Goal: Find contact information: Find contact information

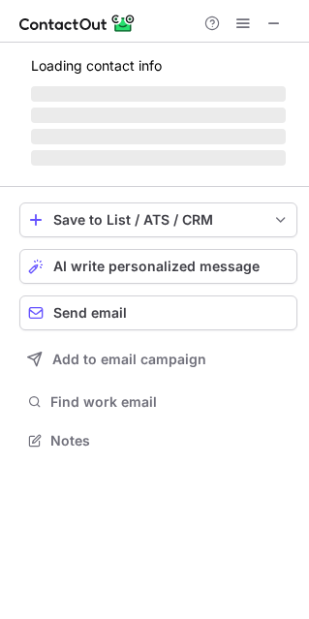
scroll to position [451, 309]
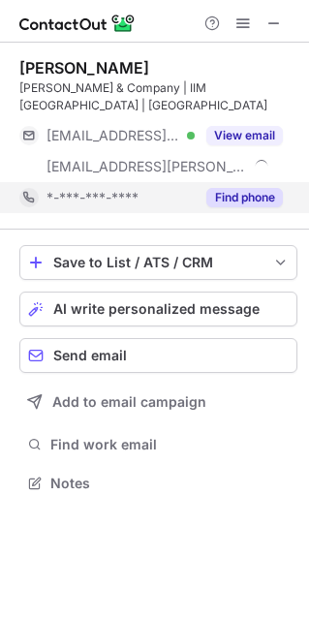
click at [219, 188] on button "Find phone" at bounding box center [244, 197] width 77 height 19
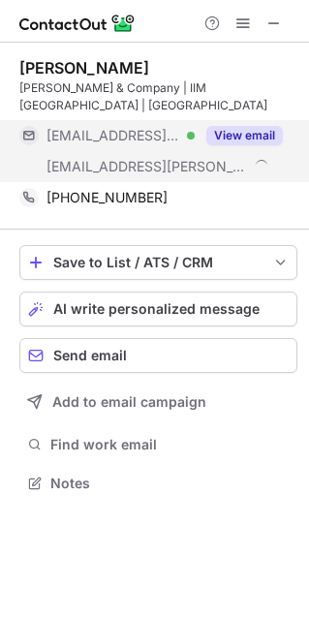
click at [232, 126] on button "View email" at bounding box center [244, 135] width 77 height 19
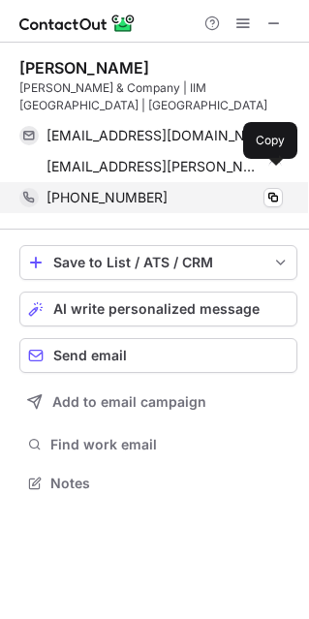
click at [144, 189] on span "+919768127744" at bounding box center [107, 197] width 121 height 17
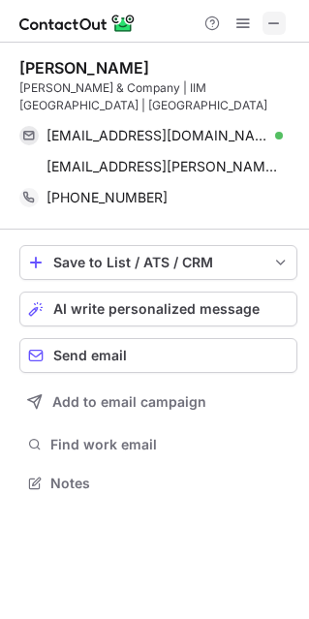
click at [274, 27] on span at bounding box center [274, 24] width 16 height 16
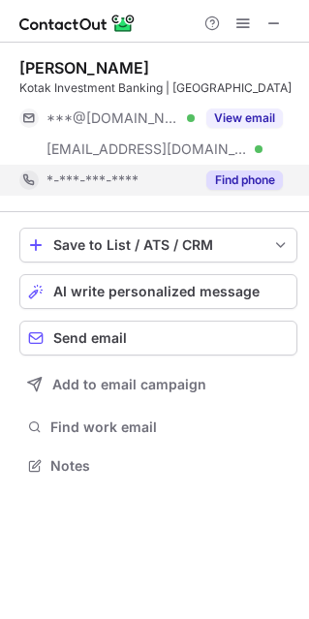
click at [226, 177] on button "Find phone" at bounding box center [244, 180] width 77 height 19
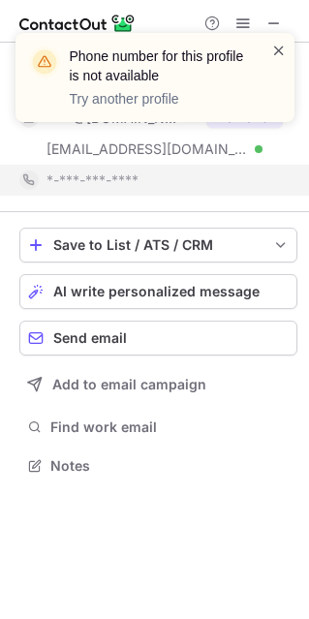
drag, startPoint x: 236, startPoint y: 97, endPoint x: 279, endPoint y: 43, distance: 69.0
click at [279, 43] on div "Phone number for this profile is not available Try another profile" at bounding box center [155, 85] width 310 height 143
click at [280, 43] on span at bounding box center [279, 50] width 16 height 19
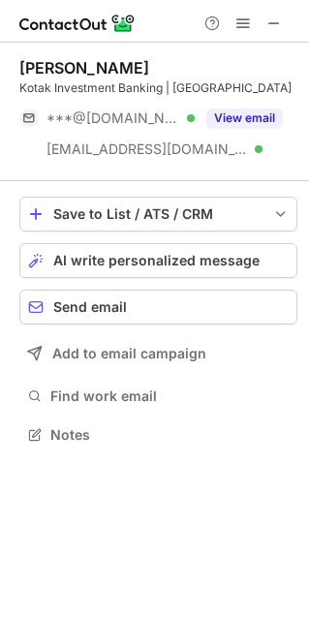
scroll to position [420, 309]
click at [277, 16] on div "Phone number for this profile is not available Try another profile" at bounding box center [155, 85] width 310 height 143
click at [273, 27] on span at bounding box center [274, 24] width 16 height 16
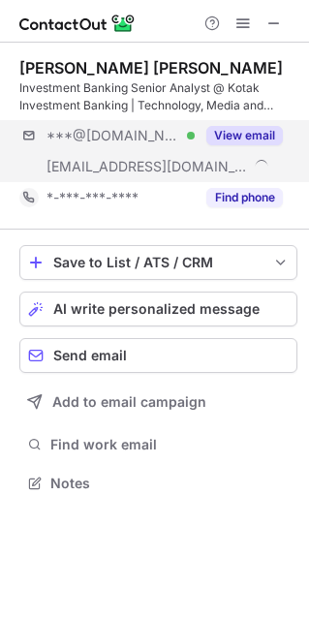
scroll to position [469, 309]
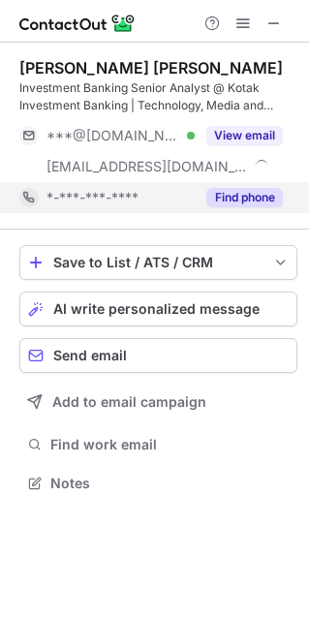
click at [241, 193] on button "Find phone" at bounding box center [244, 197] width 77 height 19
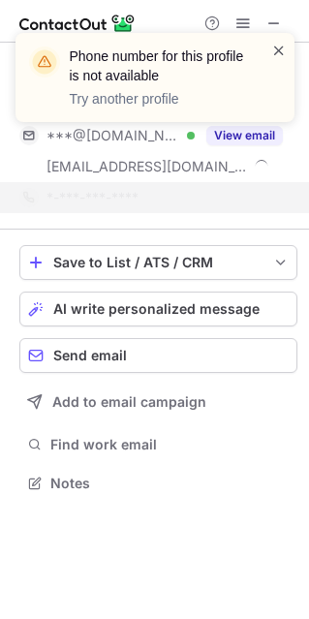
click at [279, 46] on span at bounding box center [279, 50] width 16 height 19
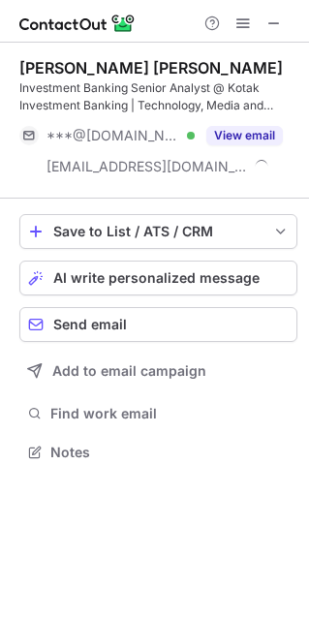
scroll to position [438, 309]
click at [274, 25] on span at bounding box center [274, 24] width 16 height 16
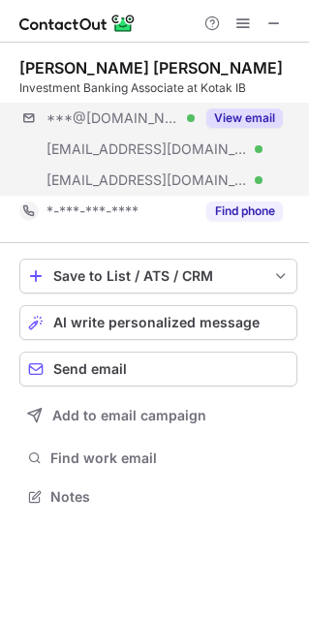
scroll to position [482, 309]
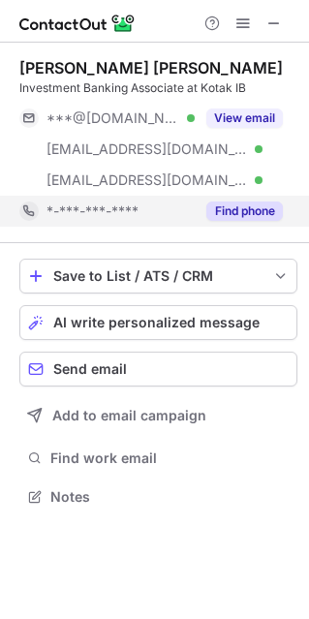
click at [242, 206] on button "Find phone" at bounding box center [244, 211] width 77 height 19
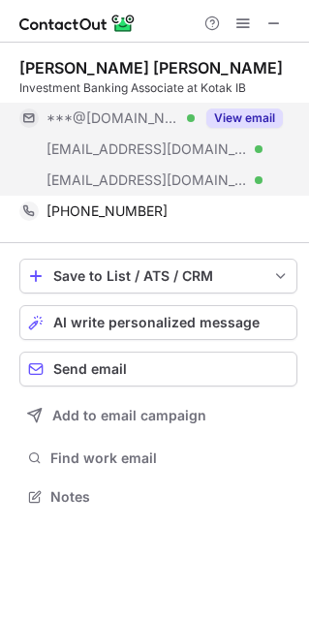
click at [261, 109] on button "View email" at bounding box center [244, 118] width 77 height 19
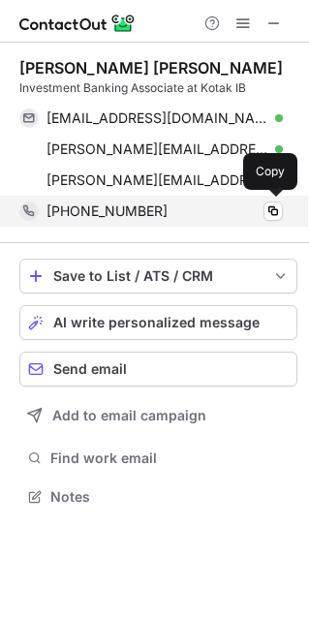
click at [119, 202] on span "+918866393837" at bounding box center [107, 210] width 121 height 17
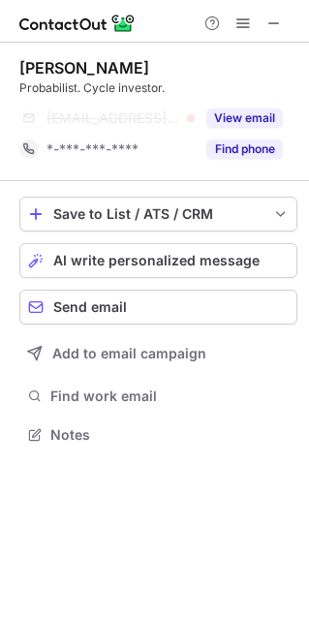
scroll to position [420, 309]
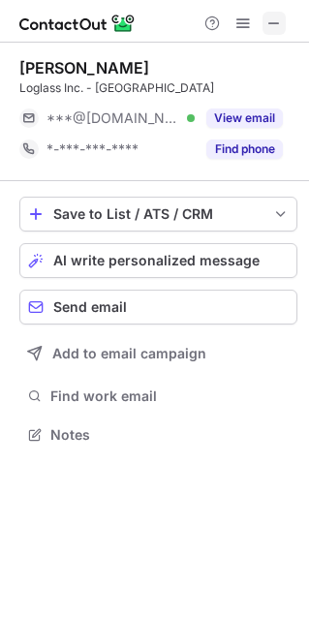
click at [278, 27] on span at bounding box center [274, 24] width 16 height 16
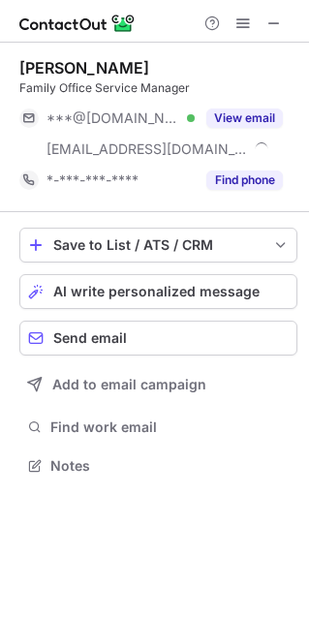
scroll to position [451, 309]
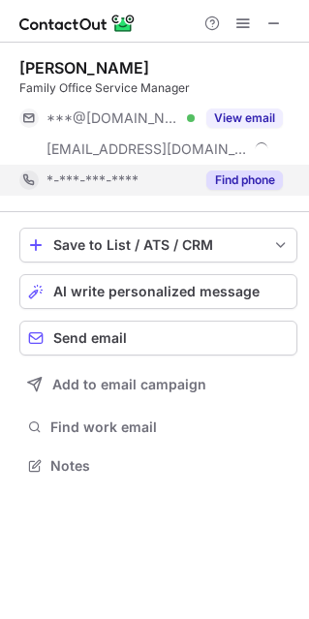
click at [256, 175] on button "Find phone" at bounding box center [244, 180] width 77 height 19
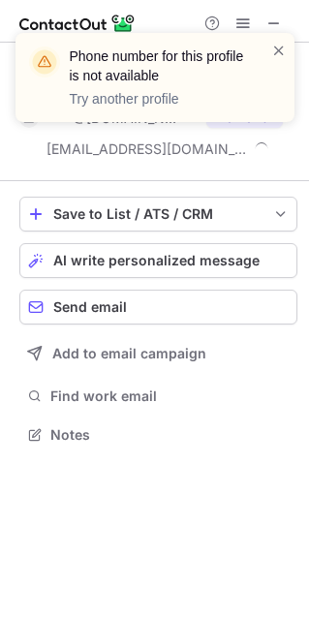
scroll to position [420, 309]
click at [276, 55] on span at bounding box center [279, 50] width 16 height 19
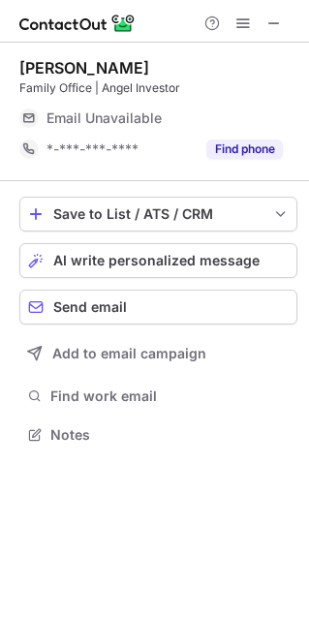
click at [259, 114] on div "Email Unavailable" at bounding box center [165, 118] width 236 height 31
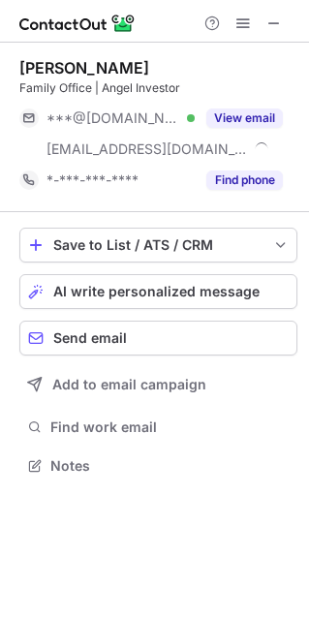
scroll to position [451, 309]
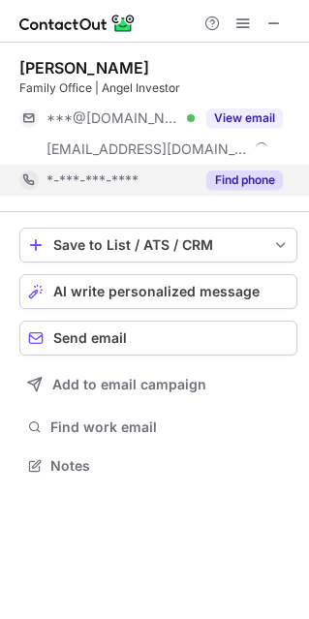
click at [231, 178] on button "Find phone" at bounding box center [244, 180] width 77 height 19
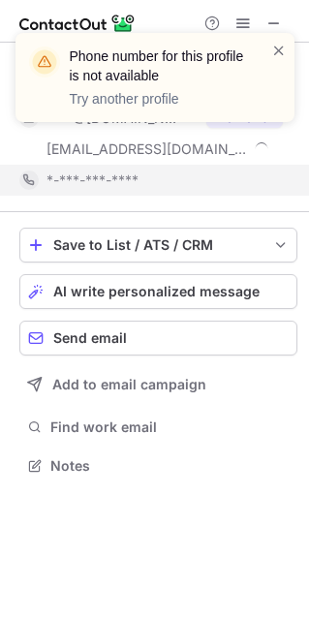
click at [255, 126] on div "Phone number for this profile is not available Try another profile" at bounding box center [155, 85] width 310 height 143
click at [274, 49] on span at bounding box center [279, 50] width 16 height 19
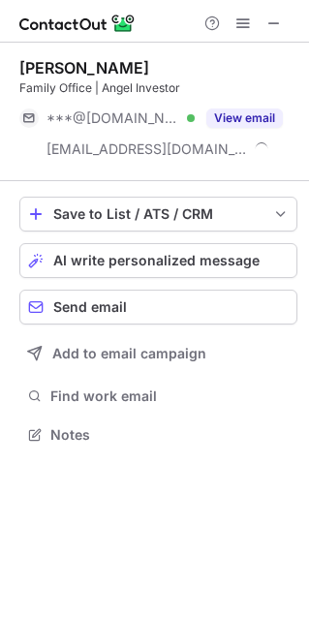
scroll to position [420, 309]
click at [274, 27] on div "Phone number for this profile is not available Try another profile" at bounding box center [155, 33] width 310 height 39
click at [274, 23] on span at bounding box center [274, 24] width 16 height 16
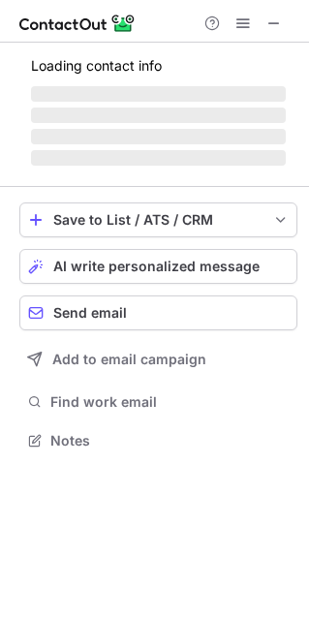
scroll to position [451, 309]
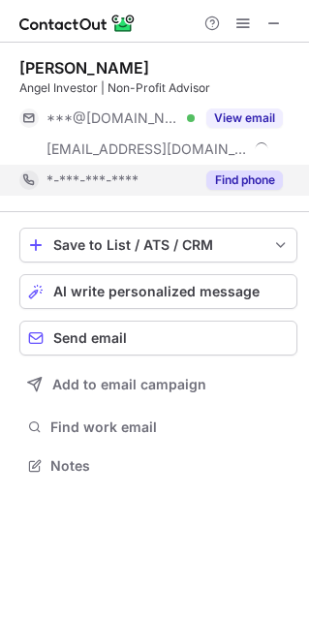
click at [237, 177] on button "Find phone" at bounding box center [244, 180] width 77 height 19
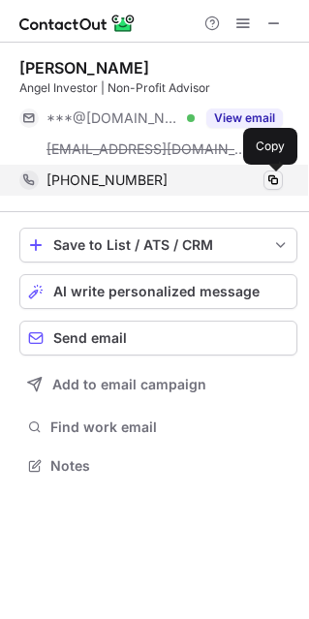
click at [280, 176] on span at bounding box center [273, 180] width 16 height 16
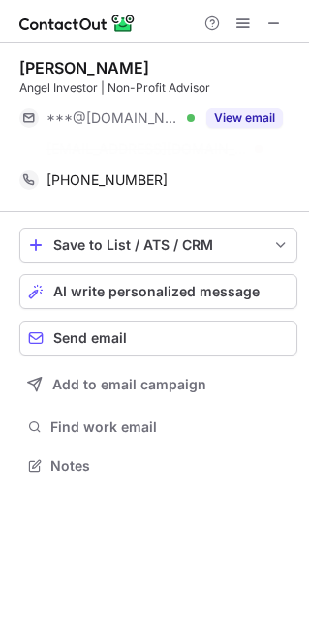
scroll to position [420, 309]
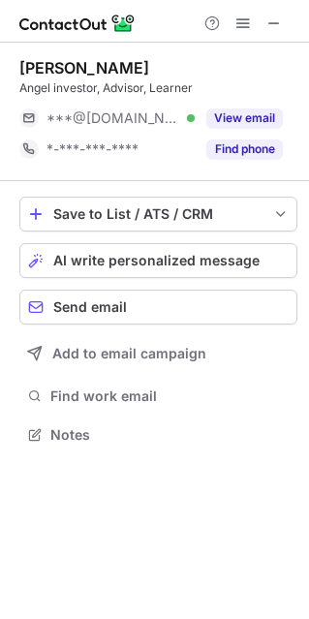
scroll to position [420, 309]
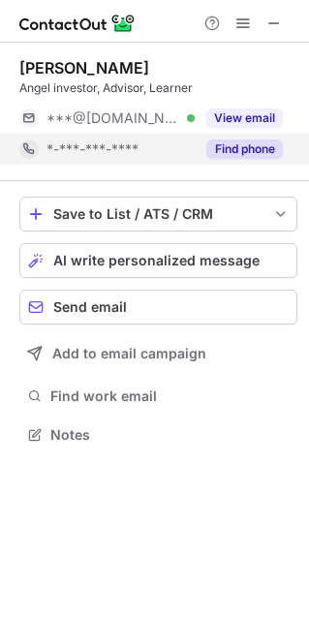
click at [251, 145] on button "Find phone" at bounding box center [244, 149] width 77 height 19
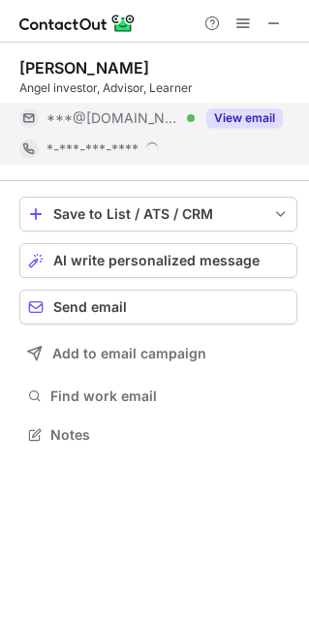
scroll to position [434, 309]
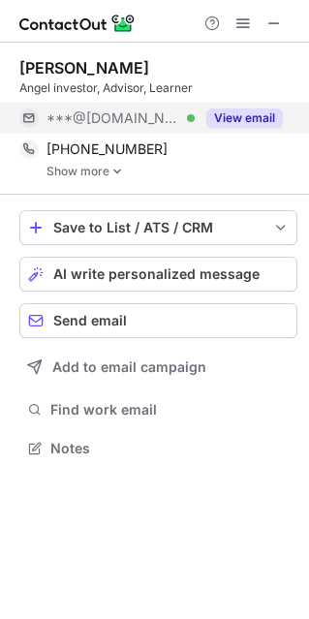
click at [252, 117] on button "View email" at bounding box center [244, 118] width 77 height 19
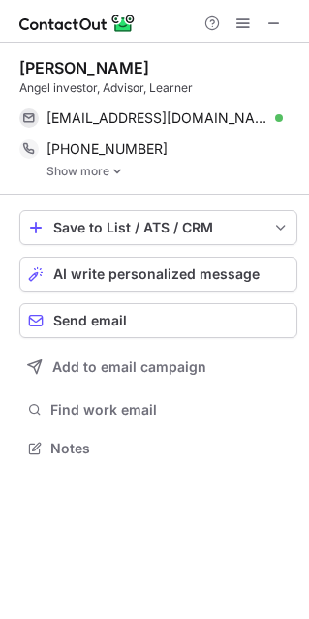
click at [88, 168] on link "Show more" at bounding box center [172, 172] width 251 height 14
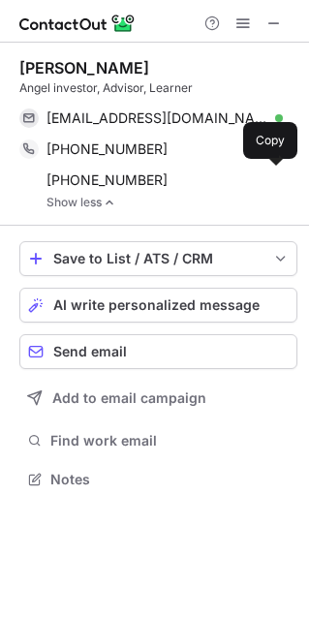
scroll to position [465, 309]
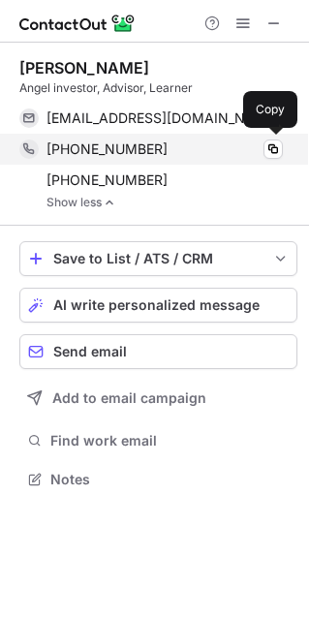
click at [150, 164] on div "[PHONE_NUMBER] Copy" at bounding box center [151, 149] width 264 height 31
click at [173, 154] on div "[PHONE_NUMBER]" at bounding box center [165, 148] width 236 height 17
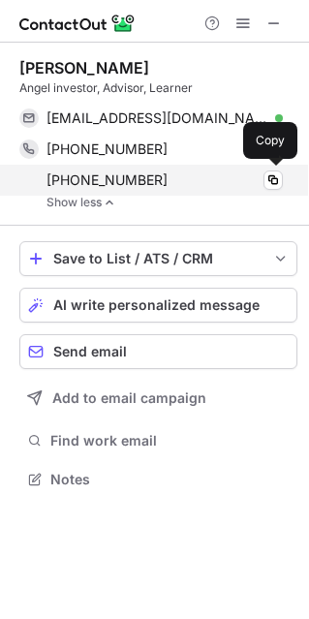
click at [143, 174] on span "[PHONE_NUMBER]" at bounding box center [107, 179] width 121 height 17
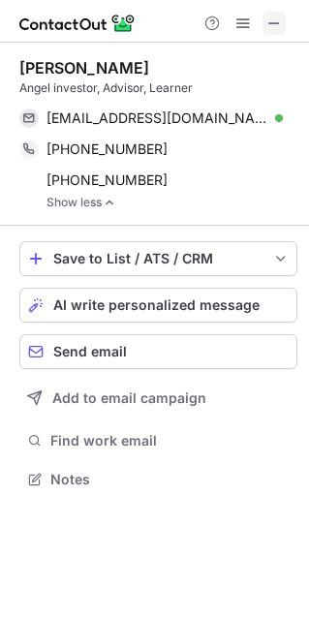
click at [276, 29] on span at bounding box center [274, 24] width 16 height 16
